Goal: Task Accomplishment & Management: Use online tool/utility

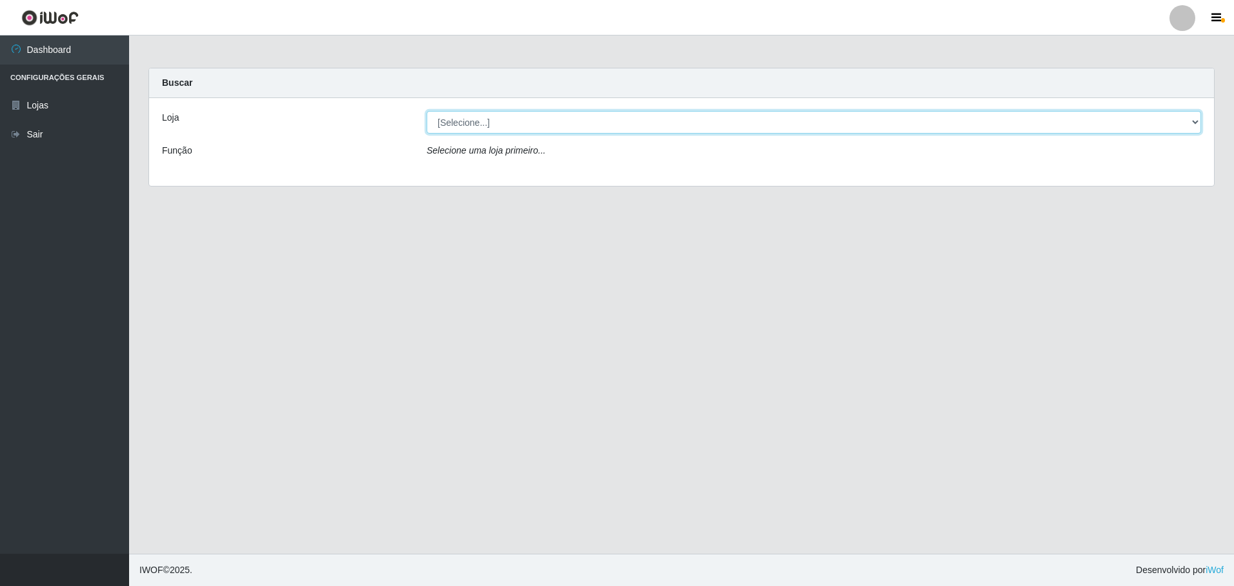
click at [637, 125] on select "[Selecione...] Extrabom - Loja 05 [GEOGRAPHIC_DATA]" at bounding box center [814, 122] width 775 height 23
select select "494"
click at [427, 111] on select "[Selecione...] Extrabom - Loja 05 [GEOGRAPHIC_DATA]" at bounding box center [814, 122] width 775 height 23
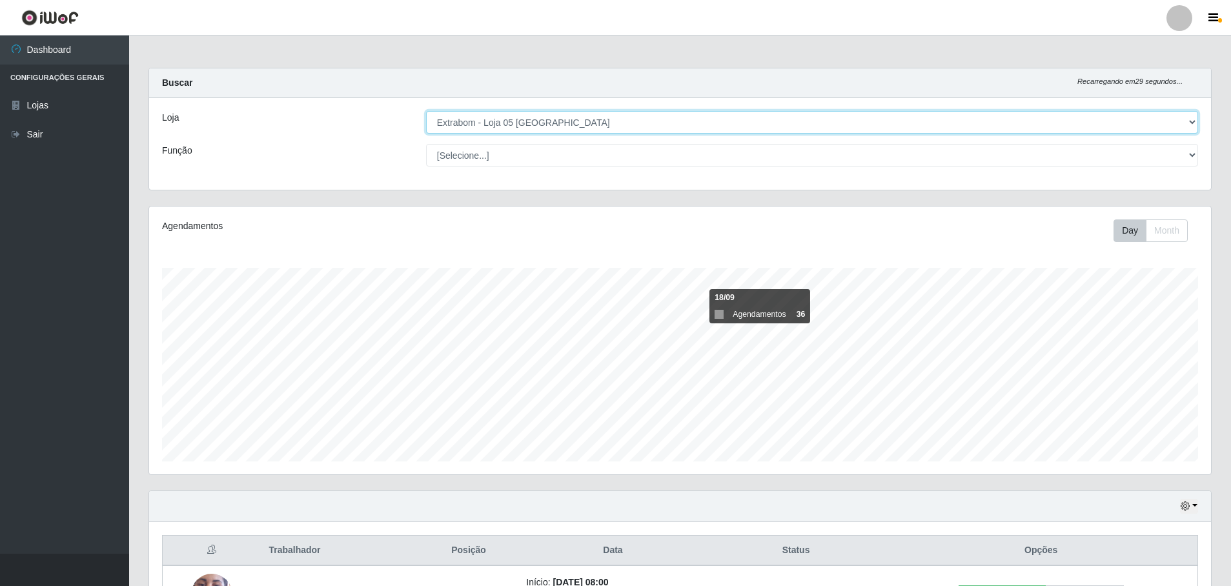
scroll to position [323, 0]
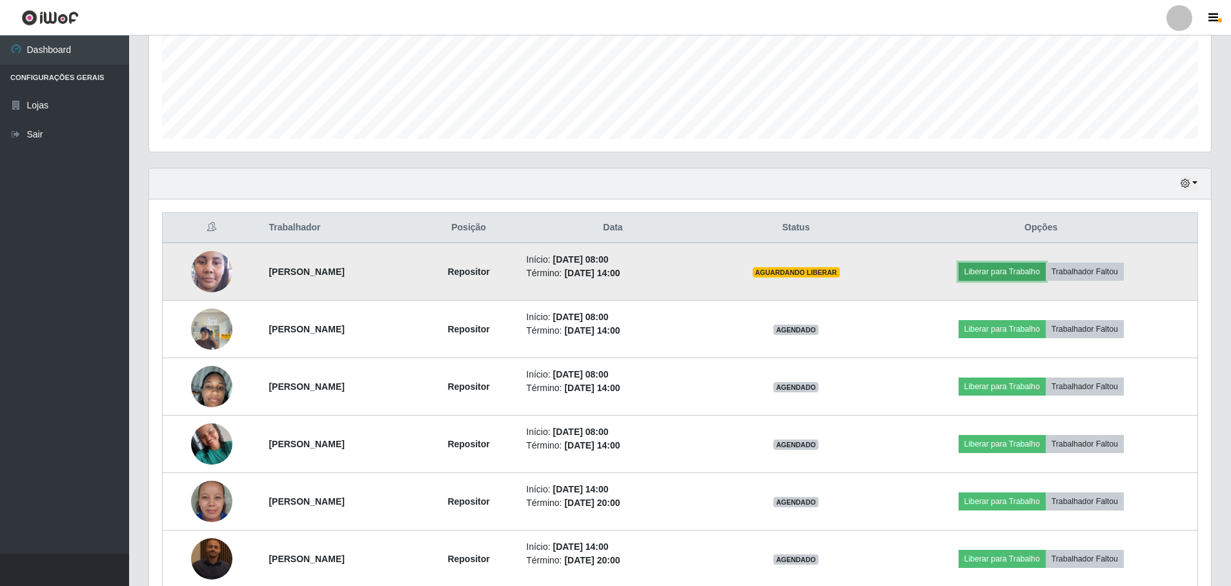
click at [1018, 272] on button "Liberar para Trabalho" at bounding box center [1002, 272] width 87 height 18
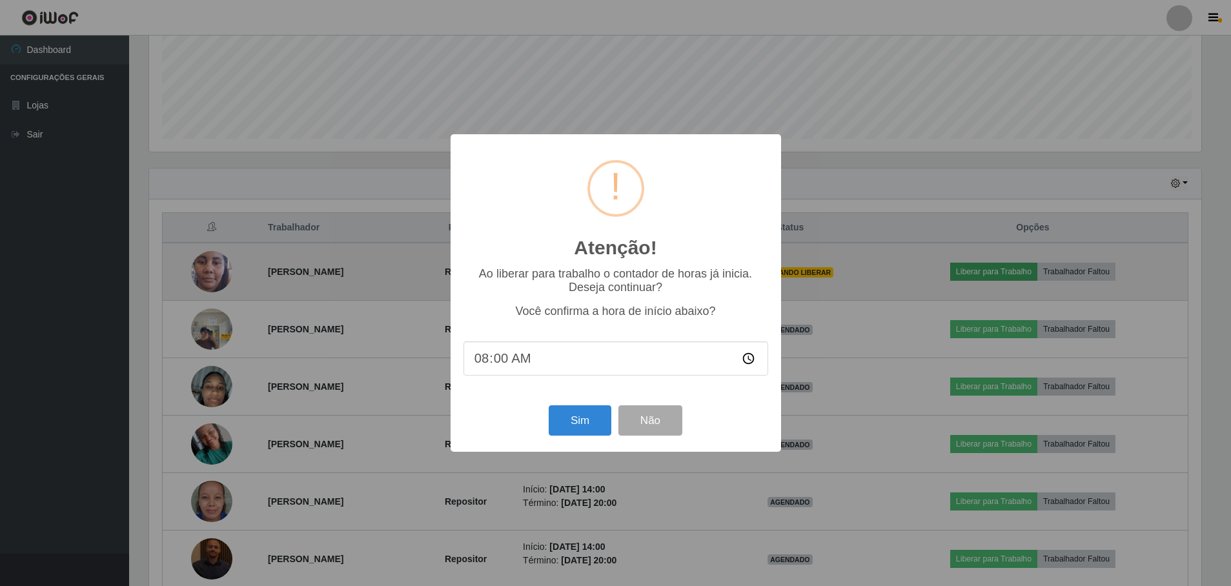
scroll to position [268, 1055]
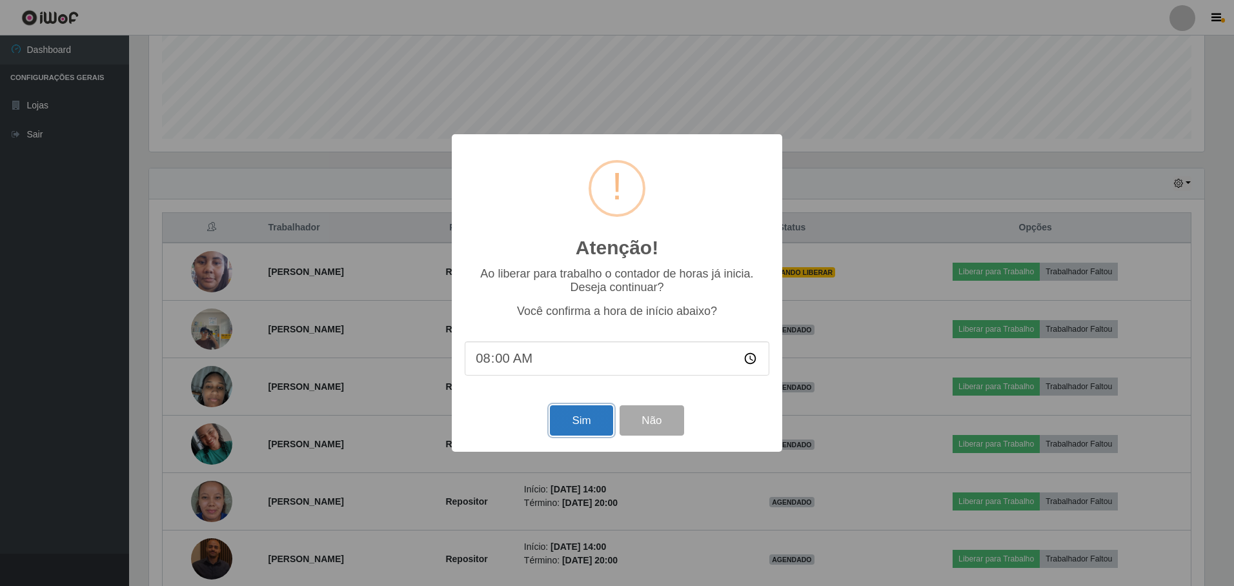
click at [563, 423] on button "Sim" at bounding box center [581, 420] width 63 height 30
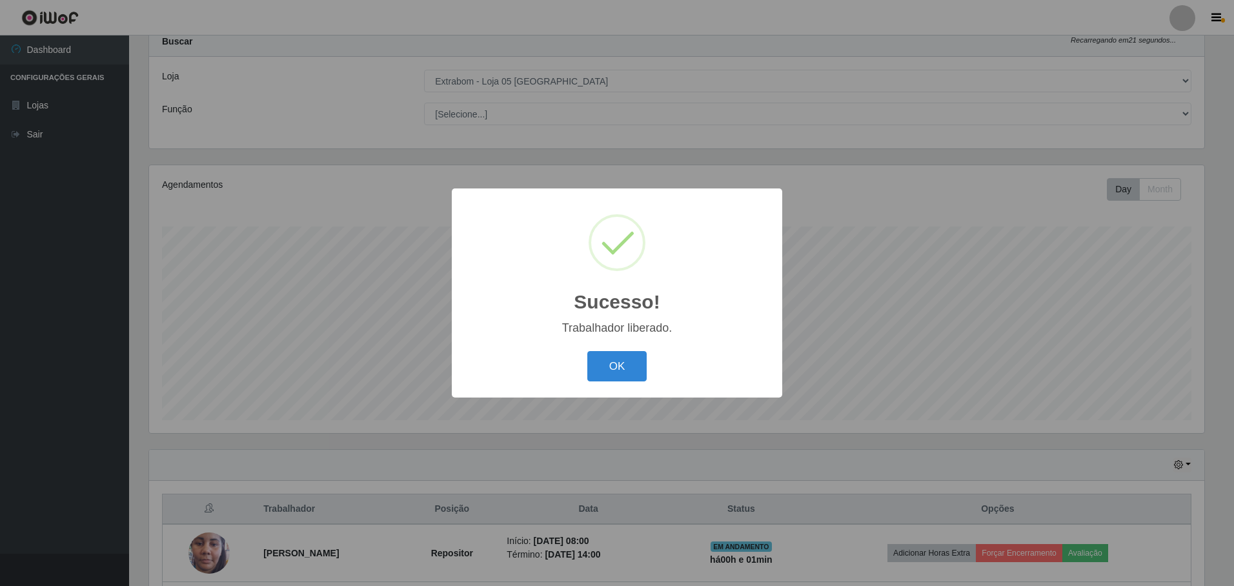
click at [616, 367] on button "OK" at bounding box center [617, 366] width 60 height 30
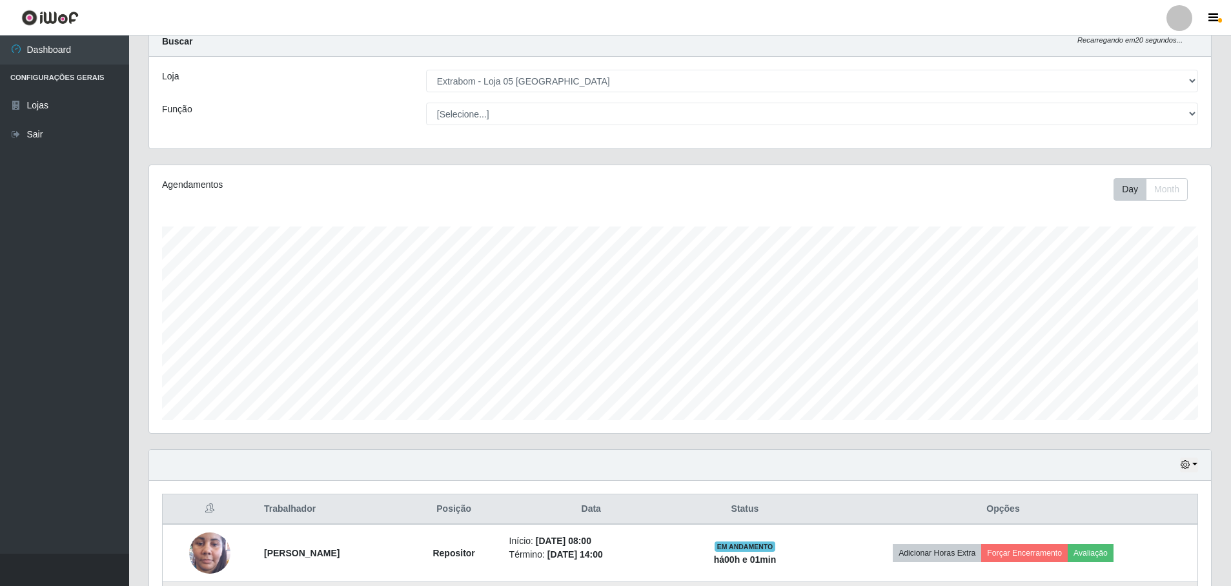
scroll to position [300, 0]
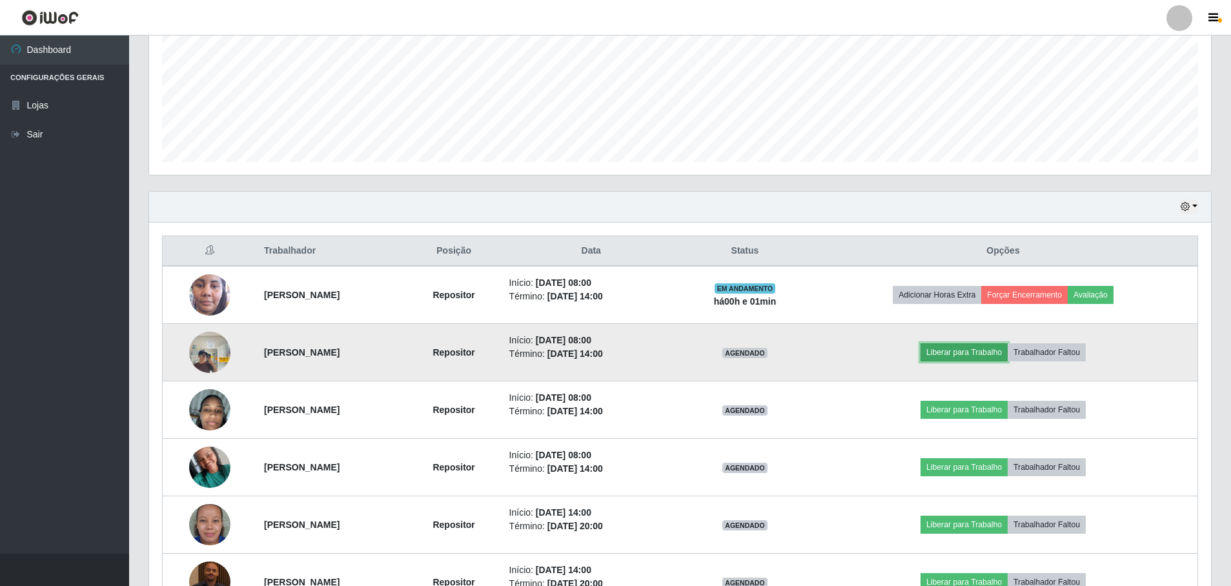
click at [971, 351] on button "Liberar para Trabalho" at bounding box center [963, 352] width 87 height 18
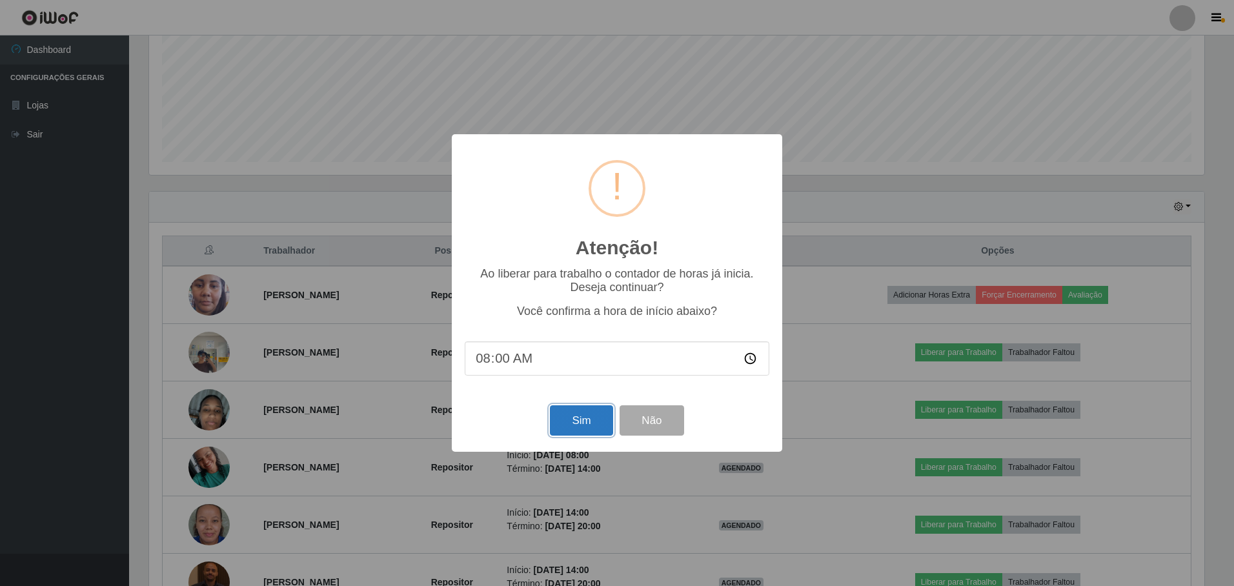
click at [564, 431] on button "Sim" at bounding box center [581, 420] width 63 height 30
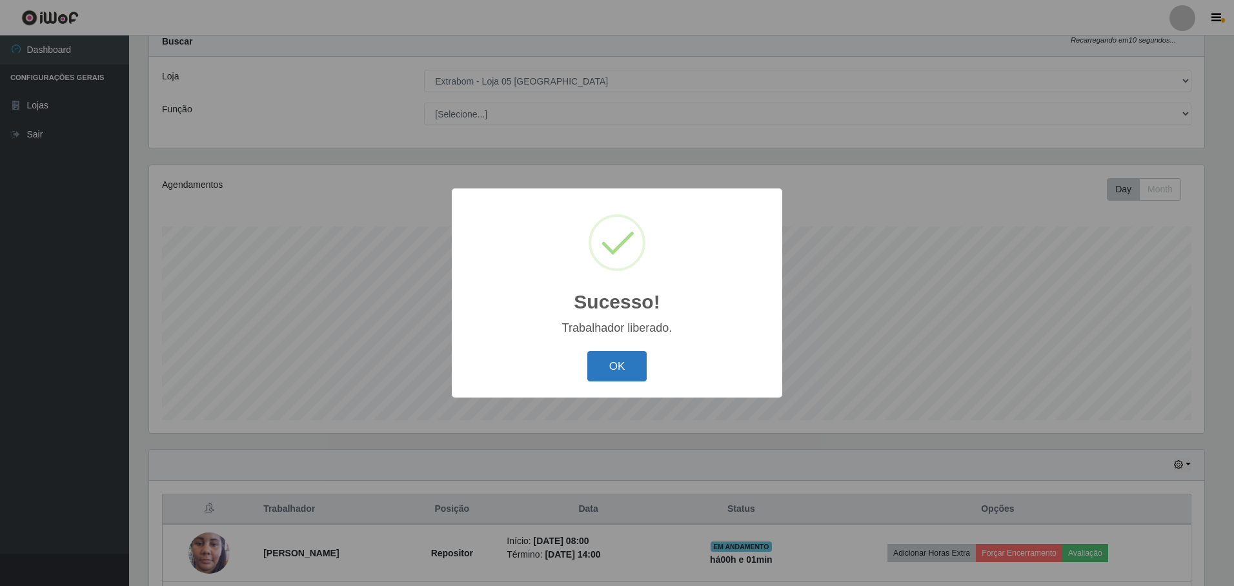
click at [628, 358] on button "OK" at bounding box center [617, 366] width 60 height 30
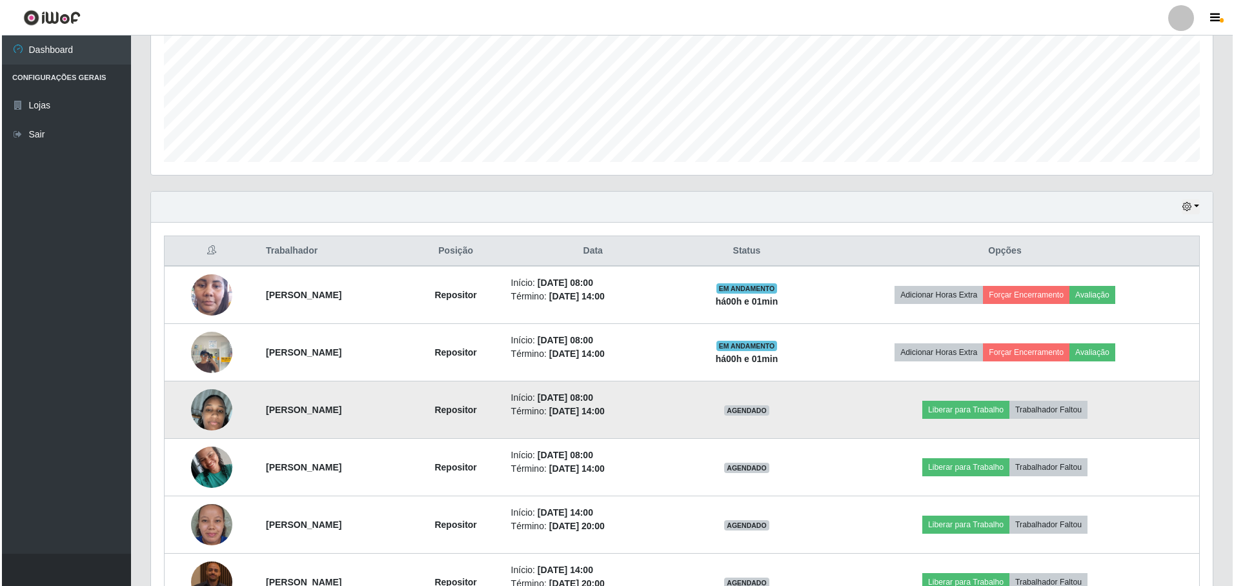
scroll to position [364, 0]
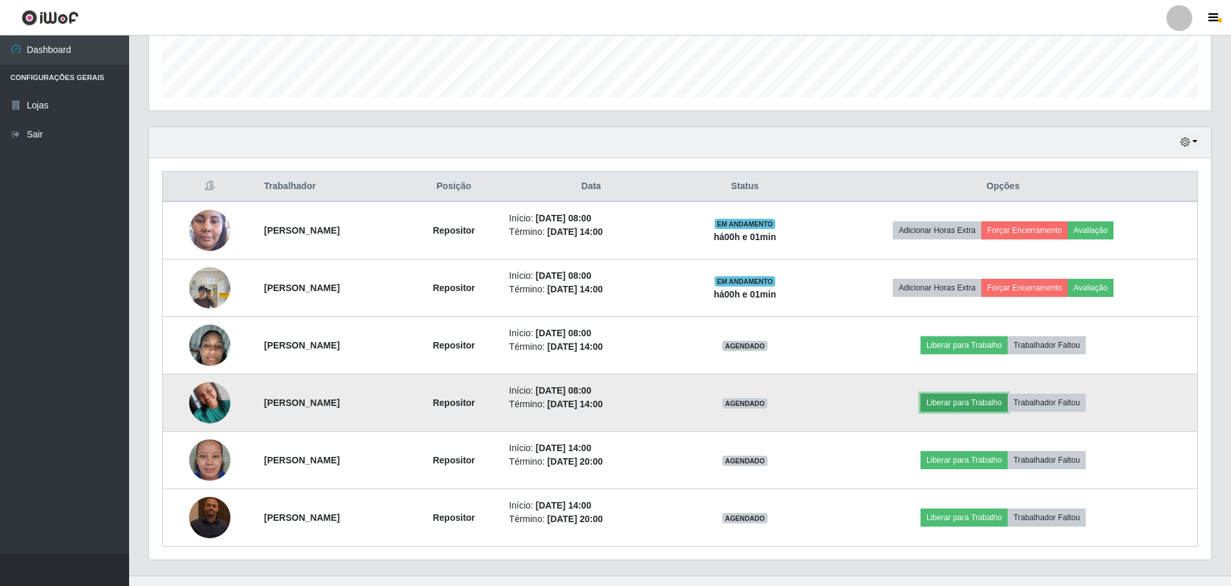
click at [982, 403] on button "Liberar para Trabalho" at bounding box center [963, 403] width 87 height 18
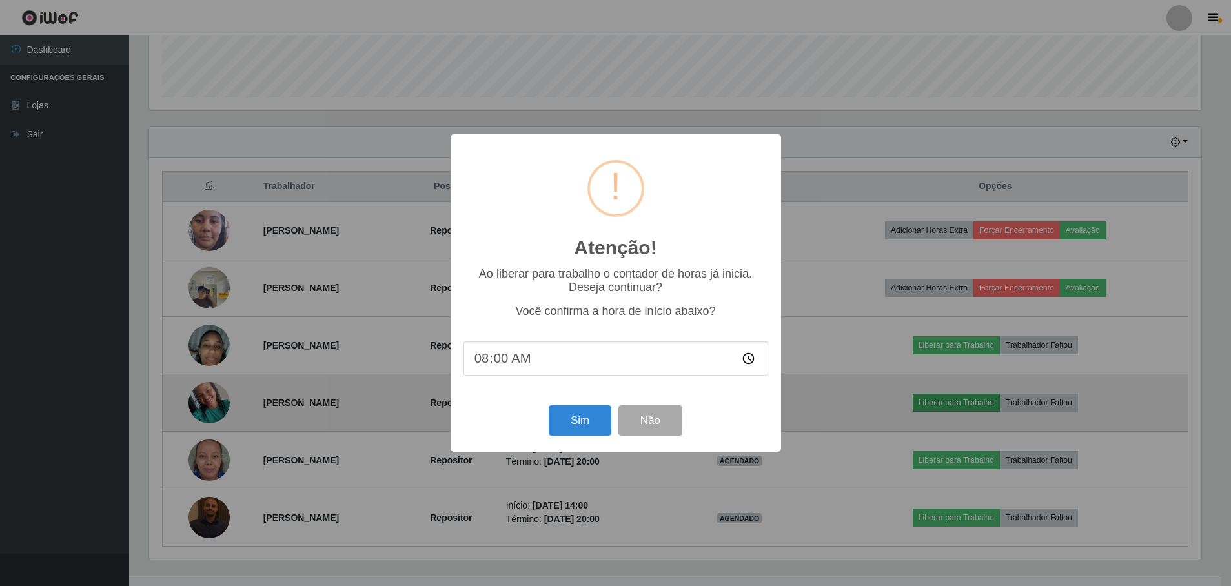
scroll to position [268, 1055]
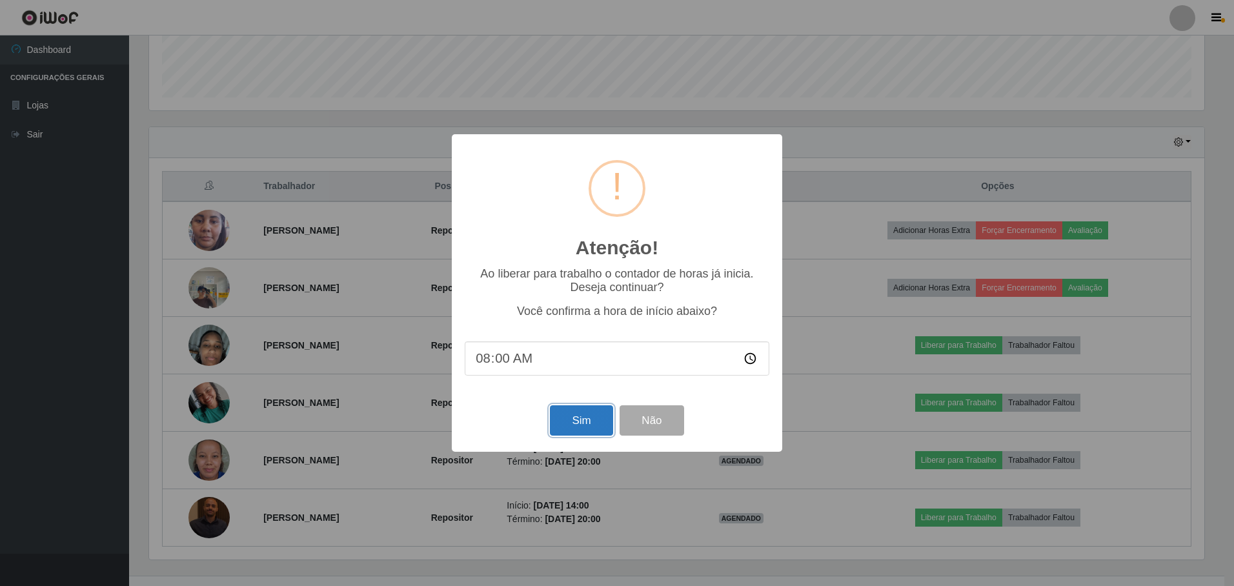
click at [582, 428] on button "Sim" at bounding box center [581, 420] width 63 height 30
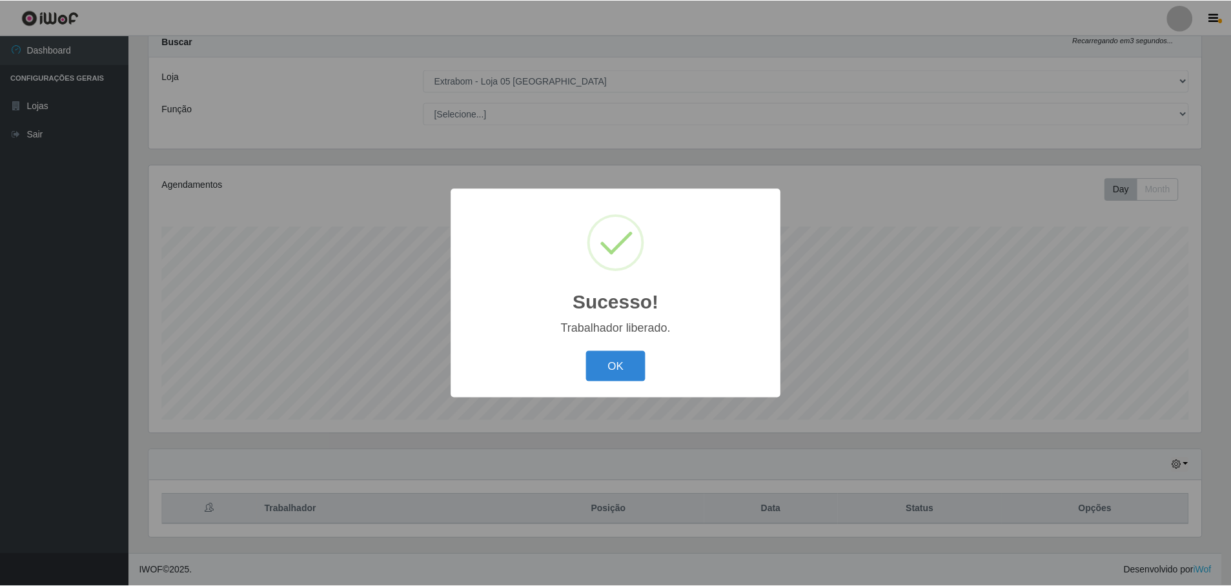
scroll to position [0, 0]
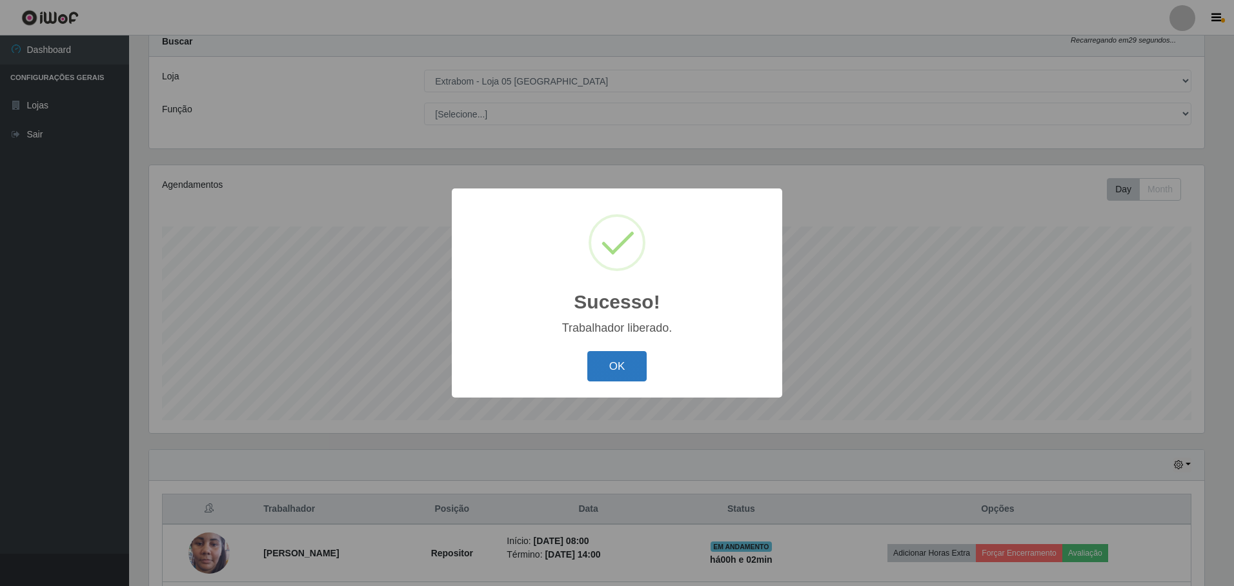
click at [627, 369] on button "OK" at bounding box center [617, 366] width 60 height 30
